Goal: Transaction & Acquisition: Subscribe to service/newsletter

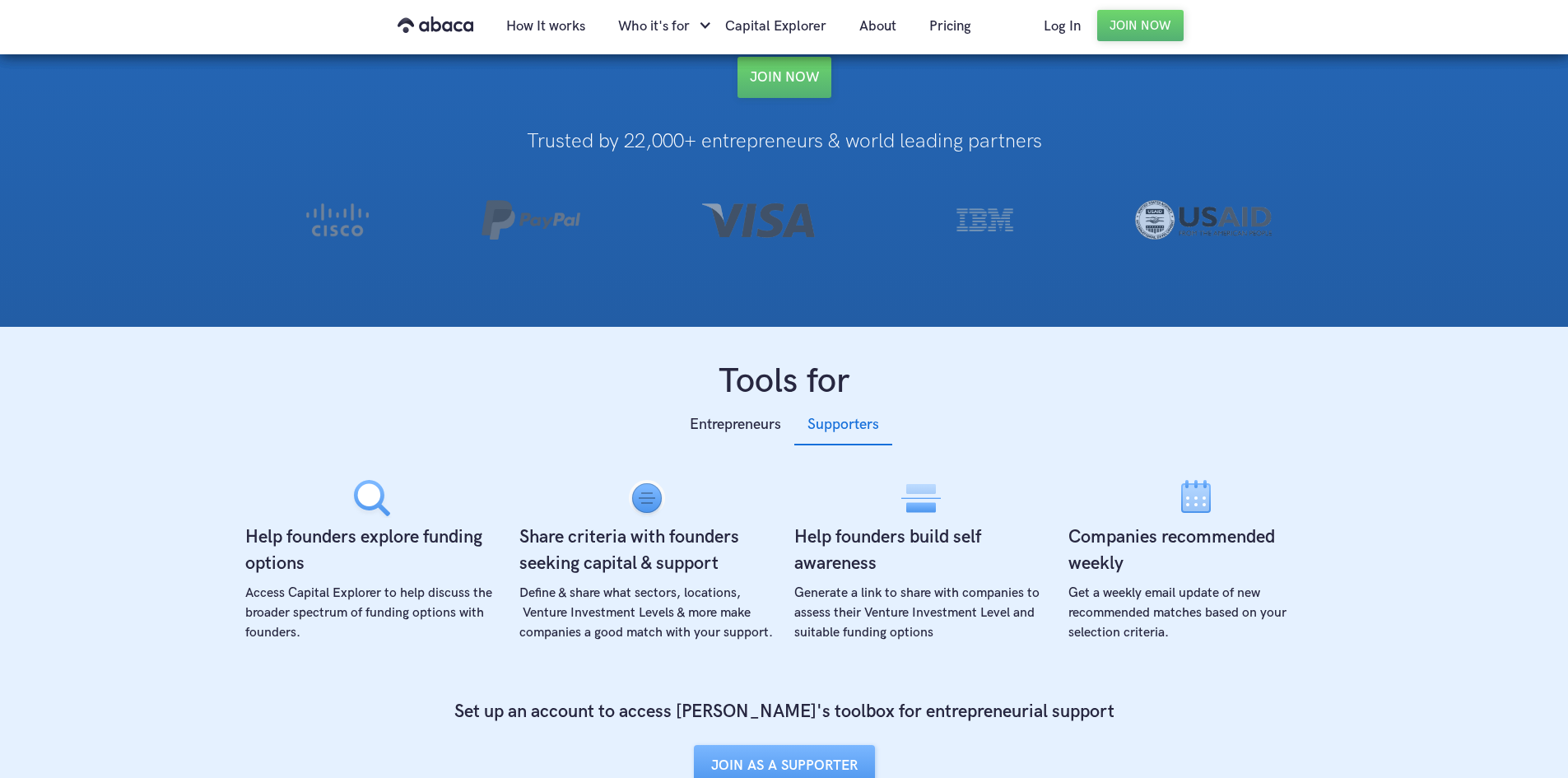
drag, startPoint x: 985, startPoint y: 382, endPoint x: 996, endPoint y: 452, distance: 70.9
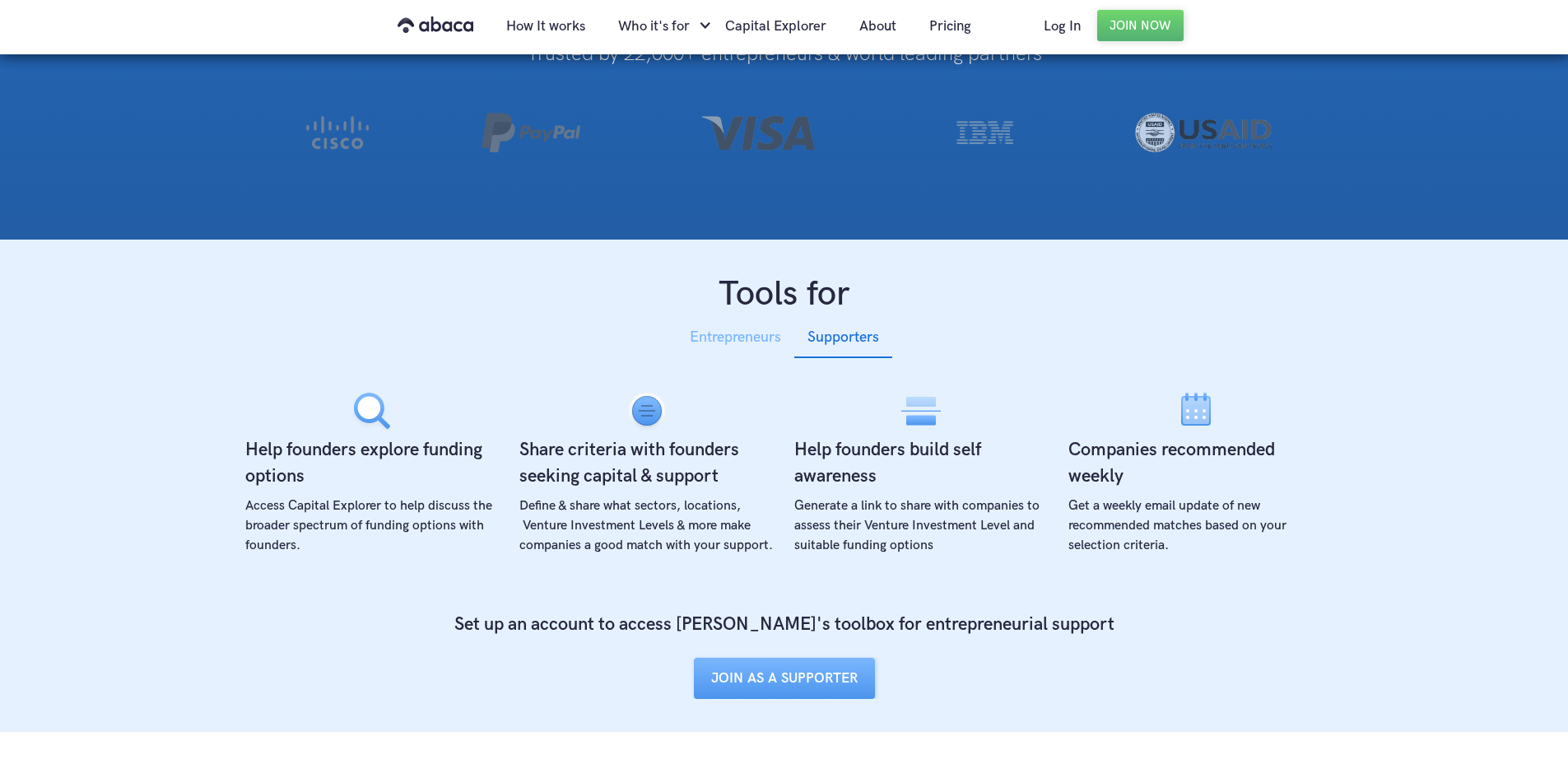
click at [759, 327] on div "Entrepreneurs" at bounding box center [735, 337] width 91 height 25
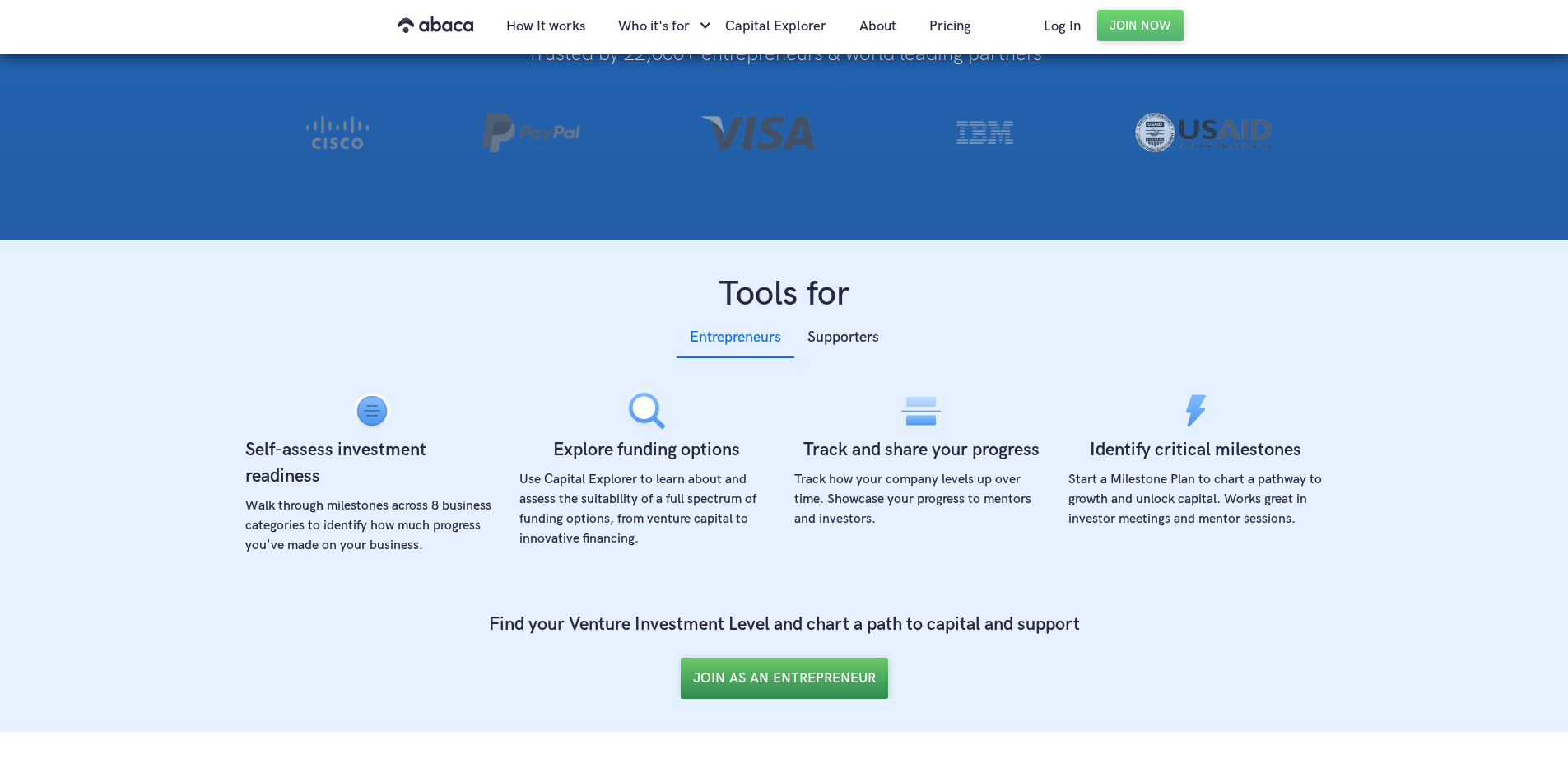
click at [764, 684] on link "JOIN AS AN ENTREPRENEUR" at bounding box center [784, 678] width 207 height 41
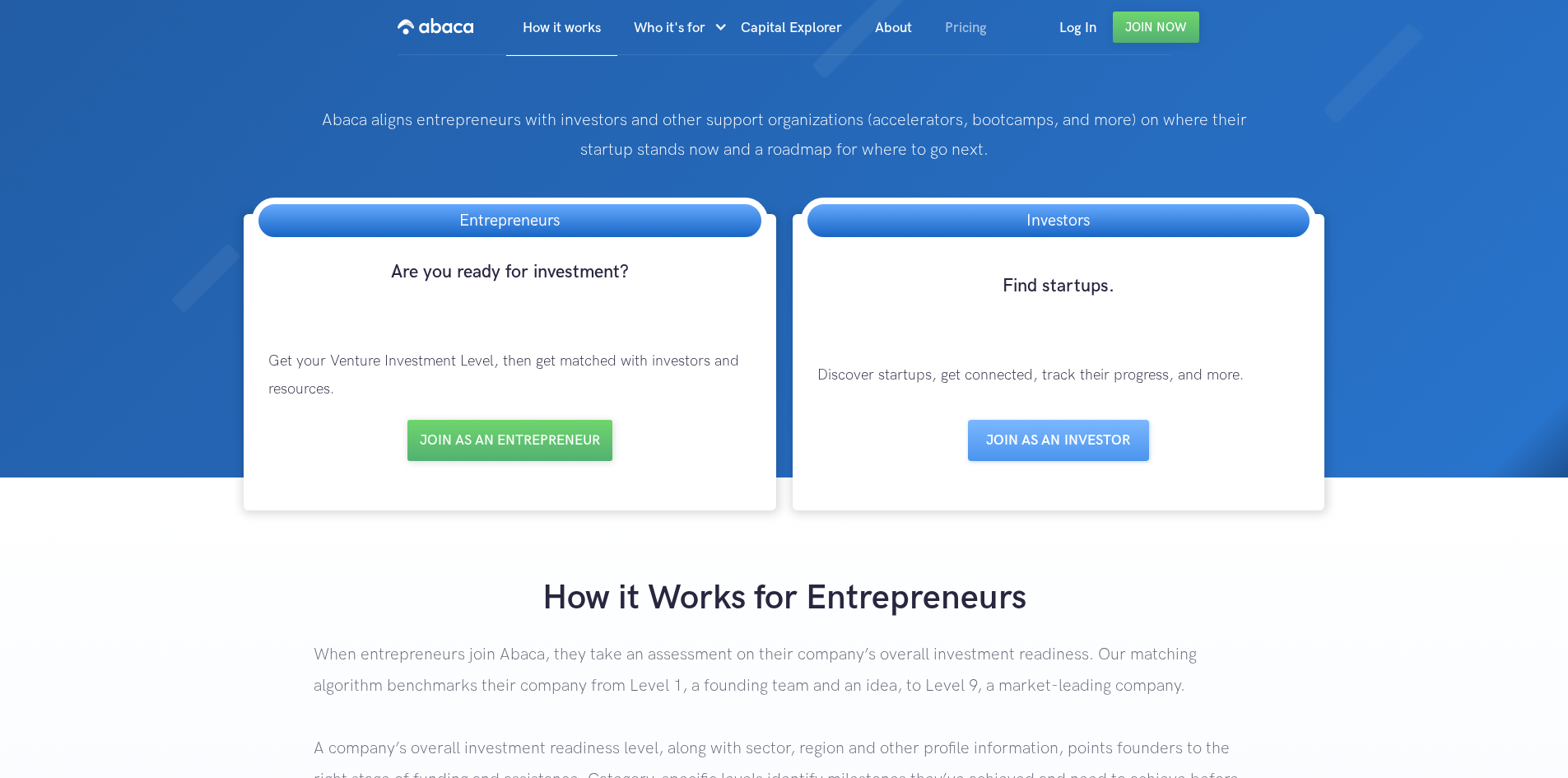
click at [962, 35] on link "Pricing" at bounding box center [965, 28] width 75 height 56
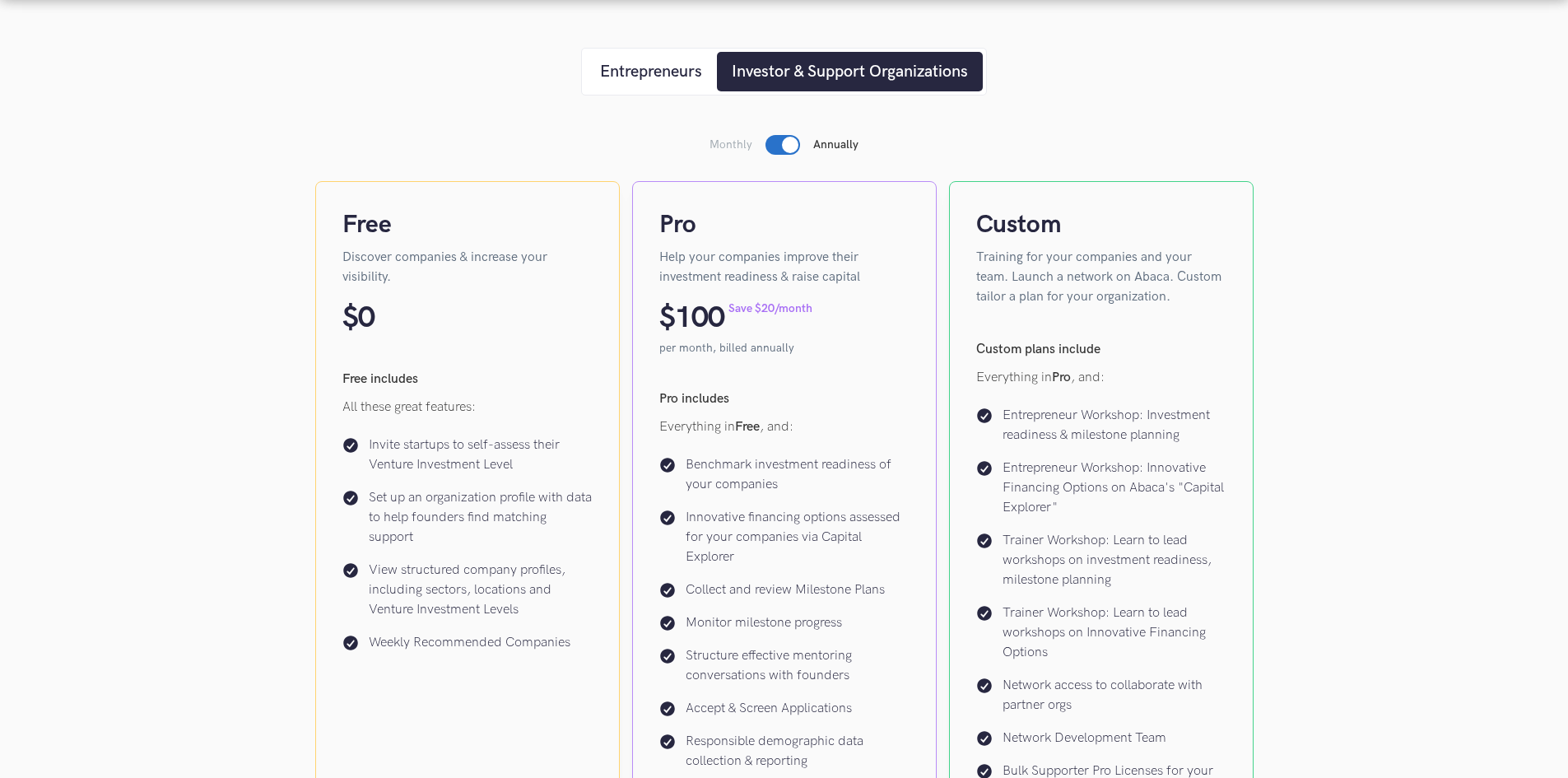
scroll to position [412, 0]
